Goal: Task Accomplishment & Management: Manage account settings

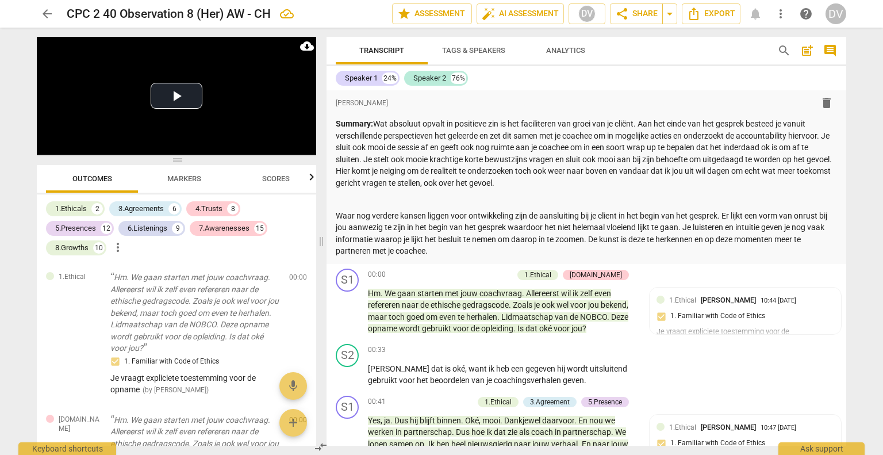
scroll to position [6847, 0]
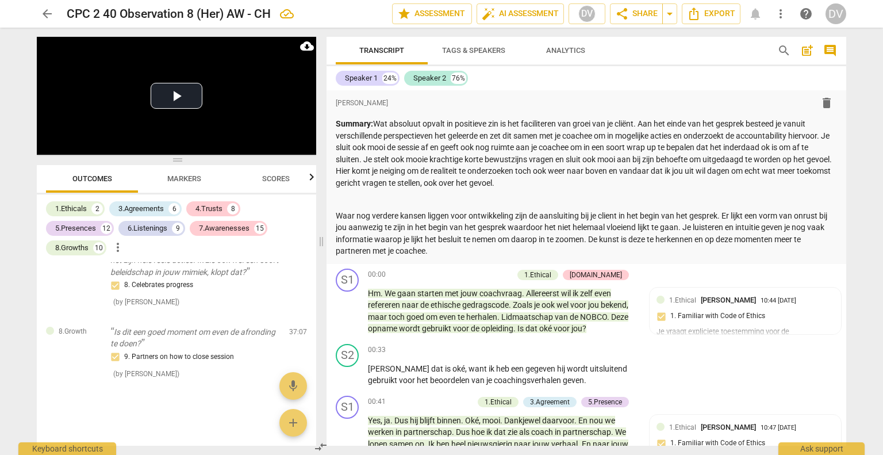
click at [831, 13] on div "DV" at bounding box center [836, 13] width 21 height 21
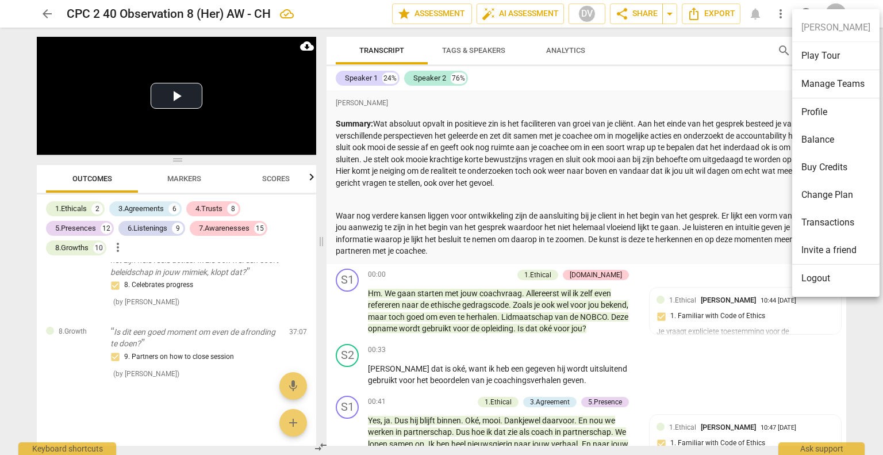
click at [828, 137] on li "Balance" at bounding box center [835, 140] width 87 height 28
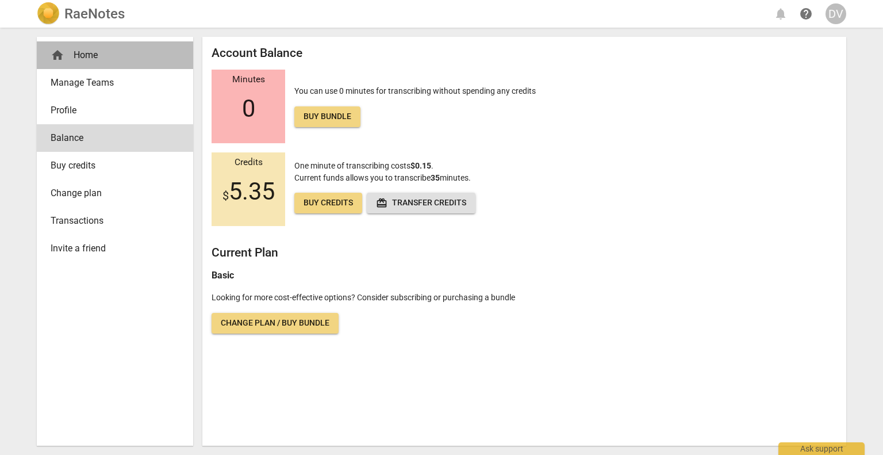
click at [78, 55] on div "home Home" at bounding box center [111, 55] width 120 height 14
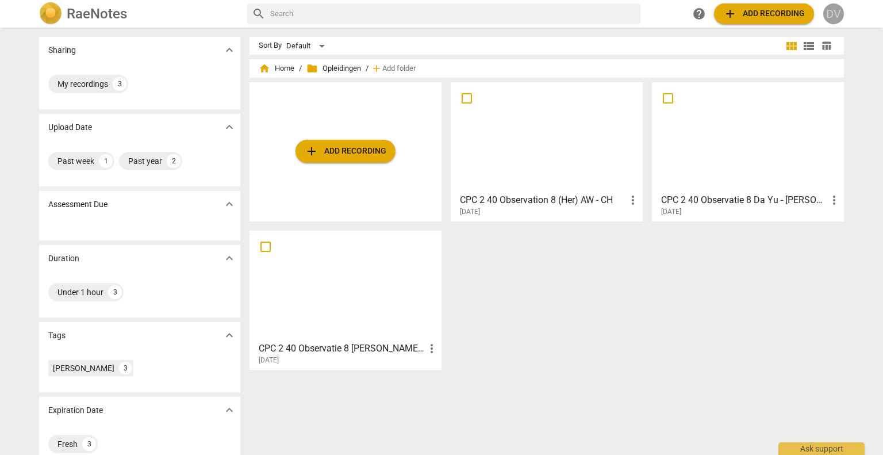
click at [833, 11] on div "DV" at bounding box center [833, 13] width 21 height 21
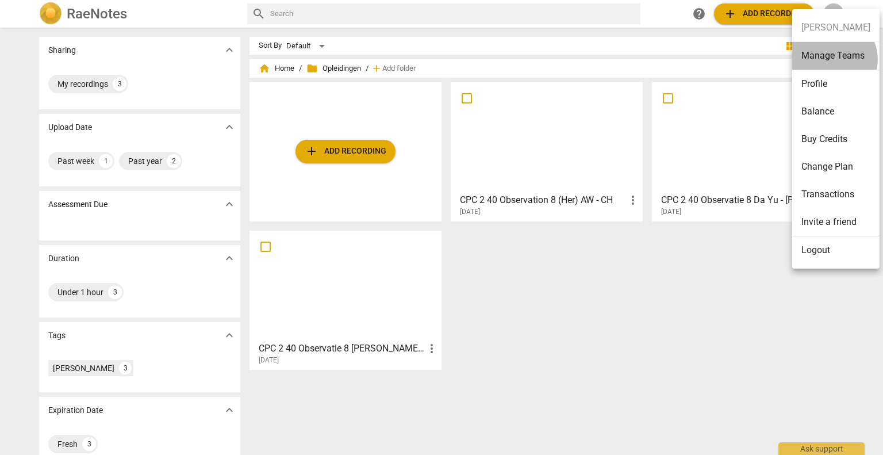
click at [833, 59] on li "Manage Teams" at bounding box center [835, 56] width 87 height 28
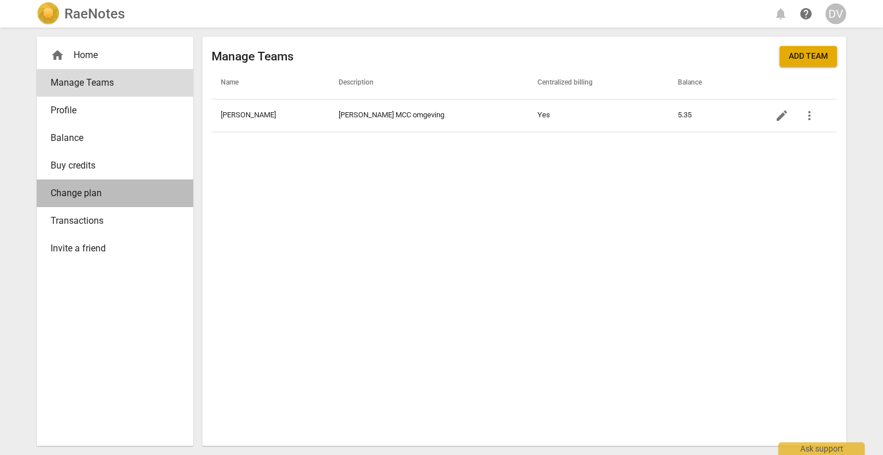
click at [94, 194] on span "Change plan" at bounding box center [111, 193] width 120 height 14
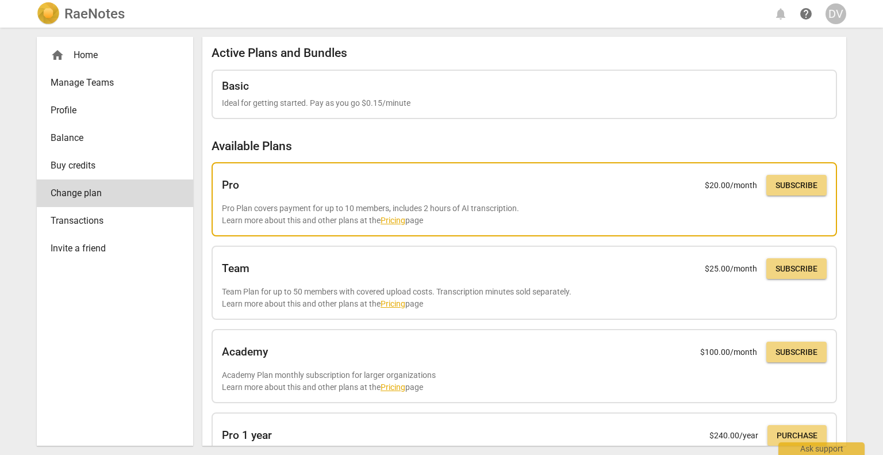
click at [393, 217] on link "Pricing" at bounding box center [393, 220] width 25 height 9
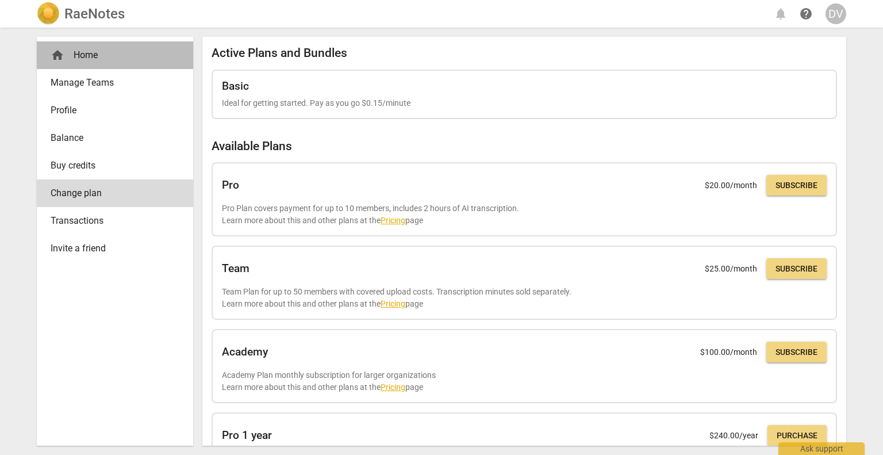
click at [83, 50] on div "home Home" at bounding box center [111, 55] width 120 height 14
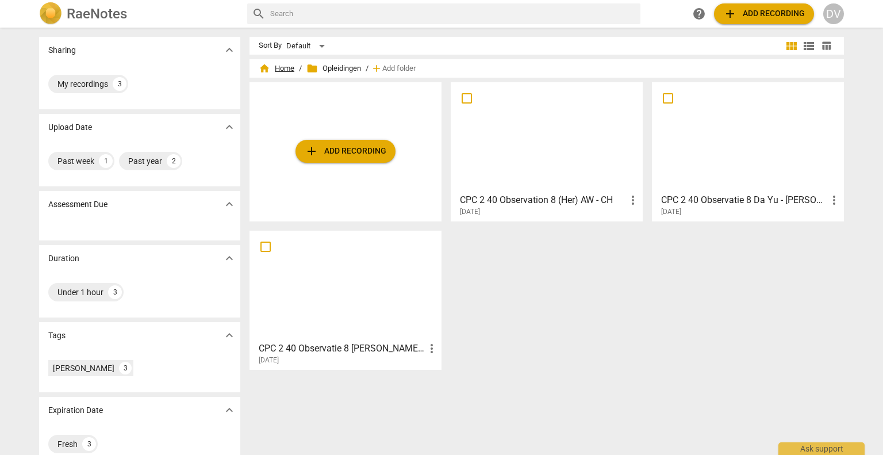
click at [278, 67] on span "home Home" at bounding box center [277, 68] width 36 height 11
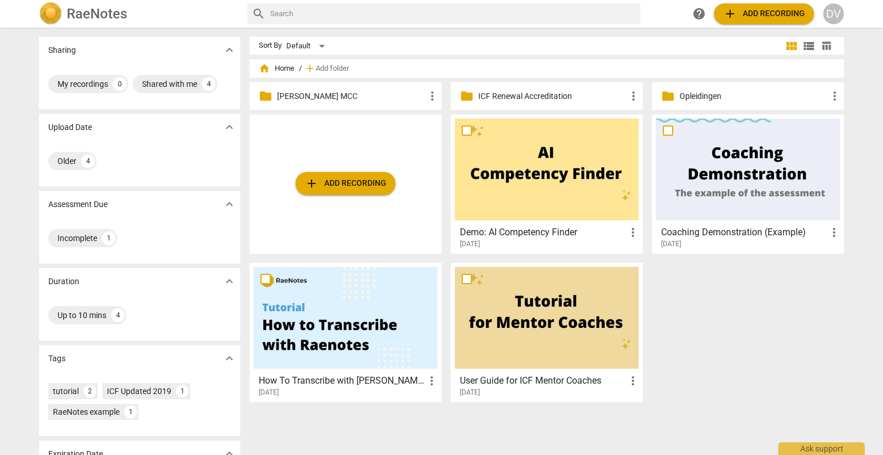
click at [296, 97] on p "[PERSON_NAME] MCC" at bounding box center [351, 96] width 148 height 12
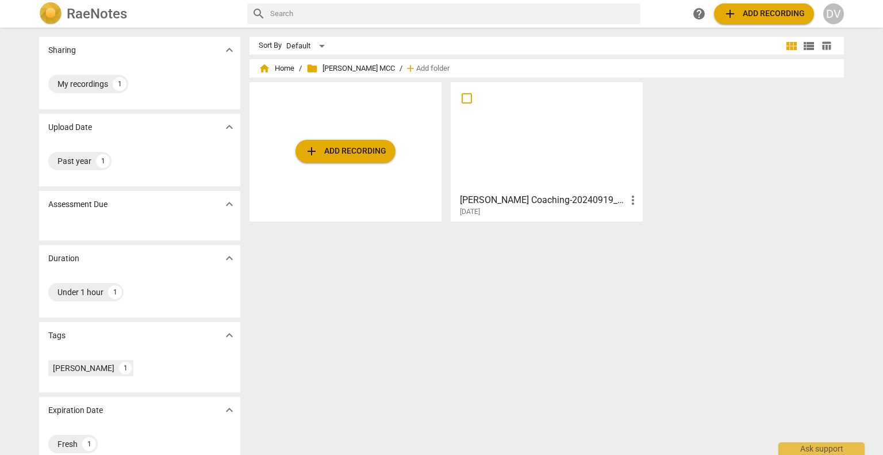
click at [556, 155] on div at bounding box center [547, 137] width 184 height 102
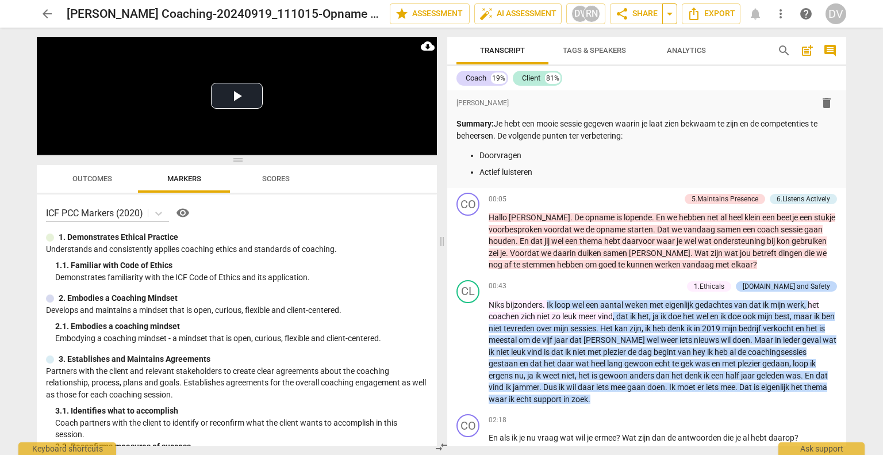
click at [670, 12] on span "arrow_drop_down" at bounding box center [670, 14] width 14 height 14
click at [782, 10] on span "more_vert" at bounding box center [781, 14] width 14 height 14
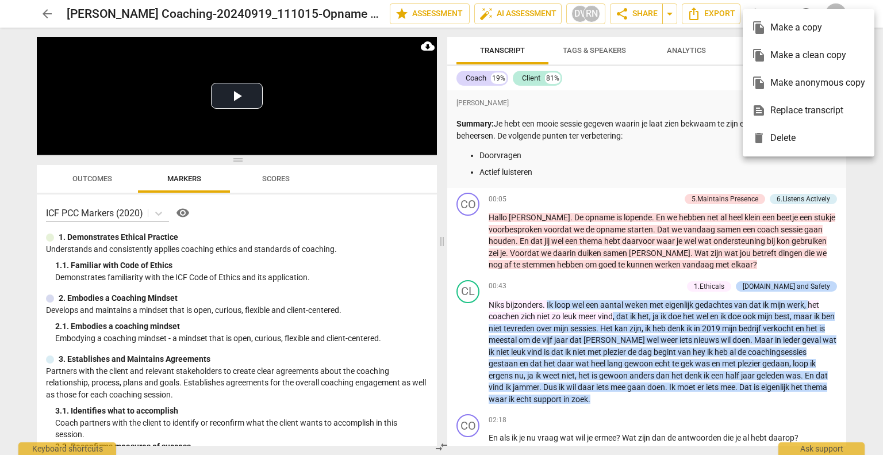
click at [665, 110] on div at bounding box center [441, 227] width 883 height 455
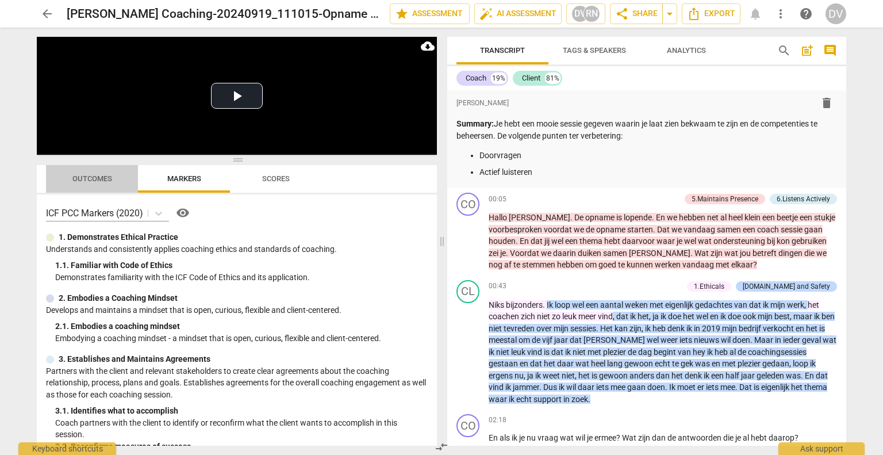
click at [98, 181] on span "Outcomes" at bounding box center [92, 178] width 40 height 9
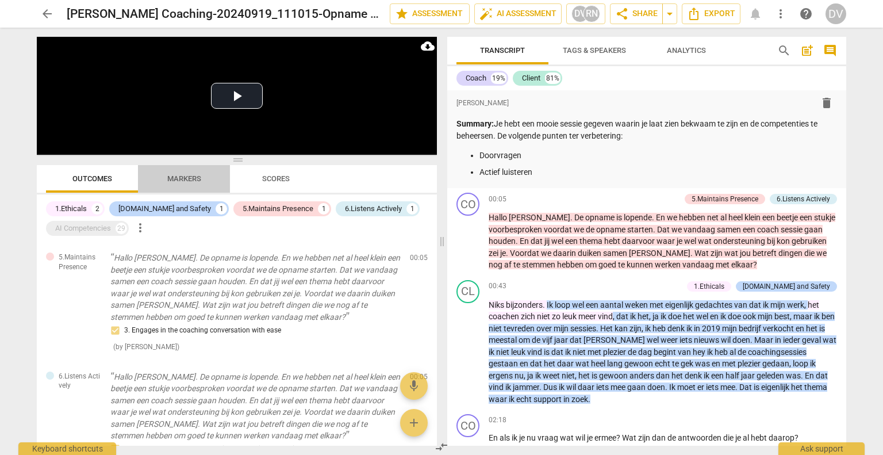
click at [187, 178] on span "Markers" at bounding box center [184, 178] width 34 height 9
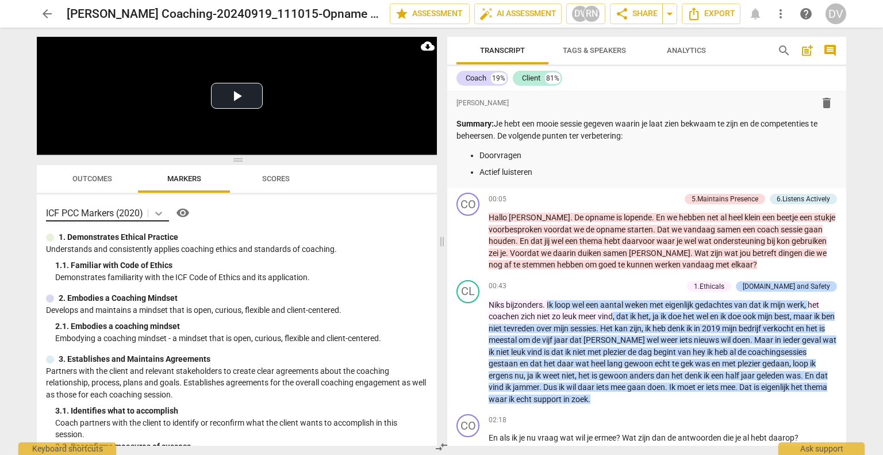
click at [160, 212] on icon at bounding box center [158, 213] width 11 height 11
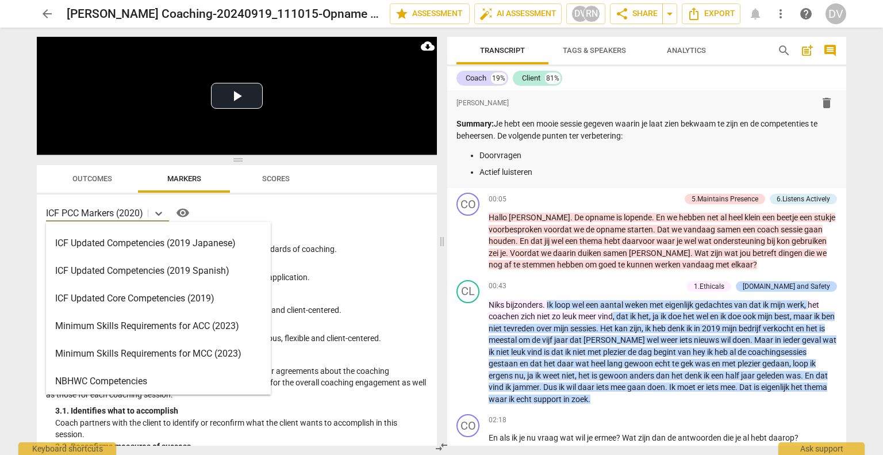
scroll to position [172, 0]
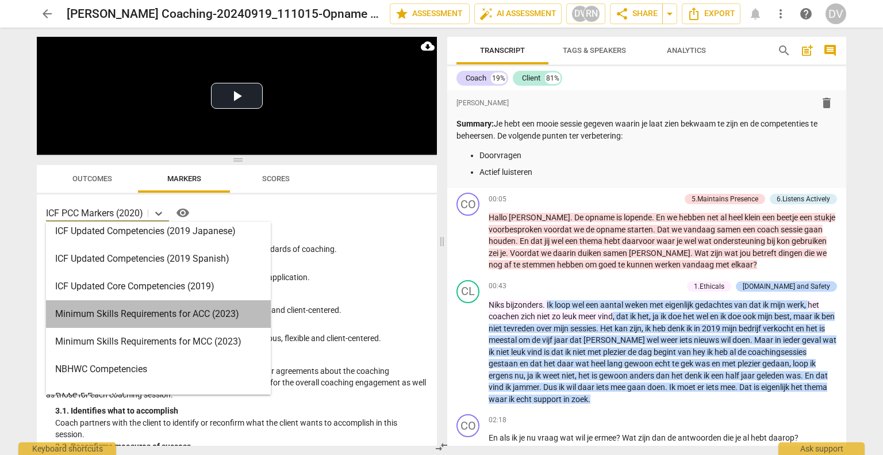
click at [155, 317] on div "Minimum Skills Requirements for ACC (2023)" at bounding box center [158, 314] width 225 height 28
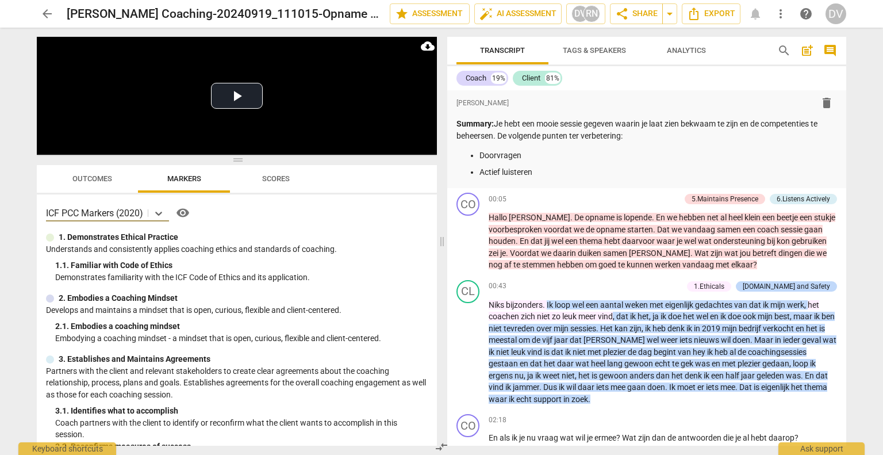
click at [43, 13] on span "arrow_back" at bounding box center [47, 14] width 14 height 14
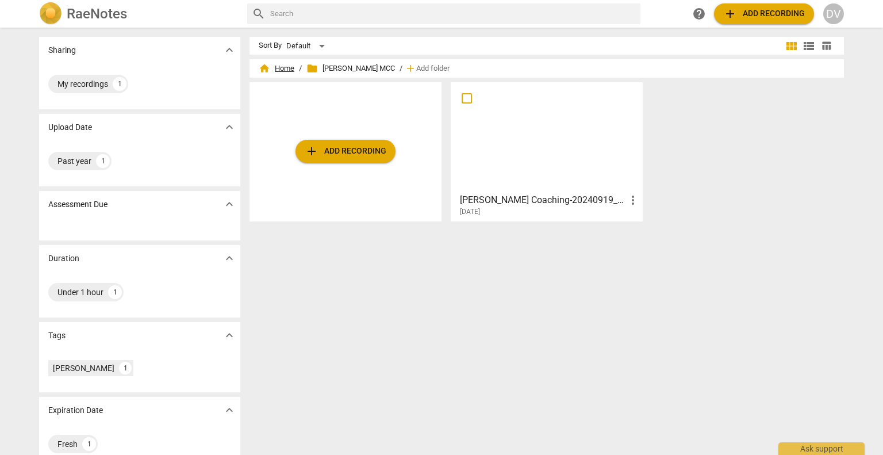
click at [281, 66] on span "home Home" at bounding box center [277, 68] width 36 height 11
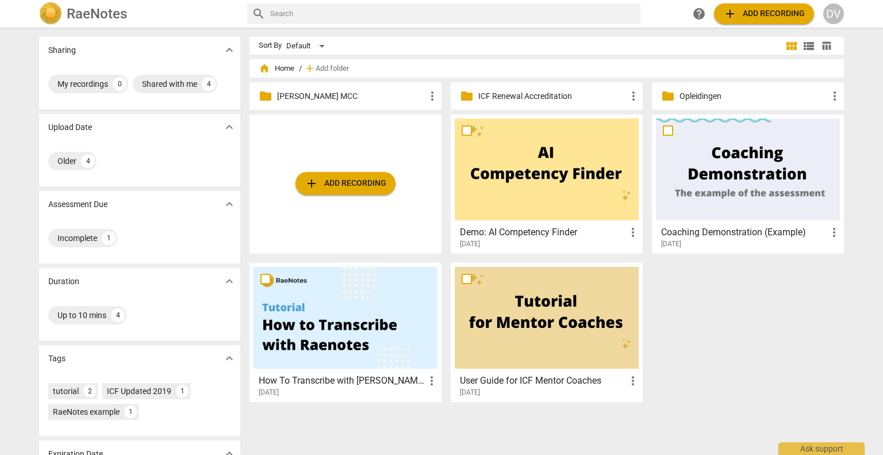
click at [535, 98] on p "ICF Renewal Accreditation" at bounding box center [552, 96] width 148 height 12
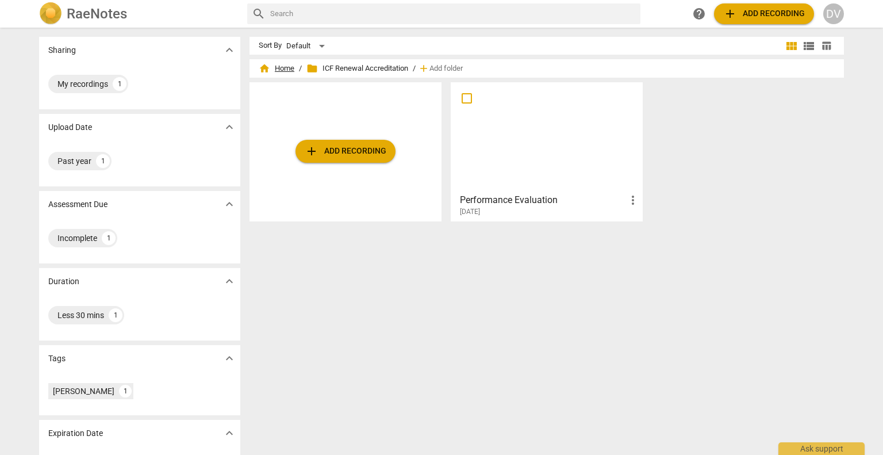
click at [282, 65] on span "home Home" at bounding box center [277, 68] width 36 height 11
